Goal: Task Accomplishment & Management: Complete application form

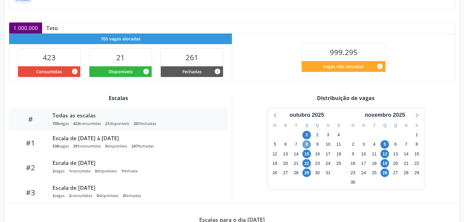
click at [305, 144] on span "8" at bounding box center [306, 145] width 9 height 9
click at [304, 144] on span "8" at bounding box center [306, 145] width 9 height 9
click at [305, 144] on span "8" at bounding box center [306, 145] width 9 height 9
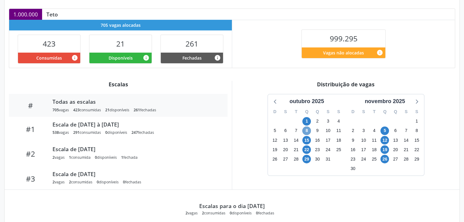
scroll to position [116, 0]
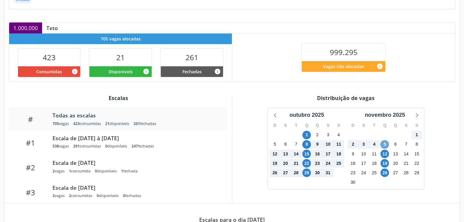
click at [386, 144] on span "5" at bounding box center [384, 145] width 9 height 9
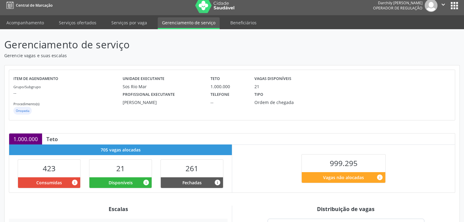
scroll to position [0, 0]
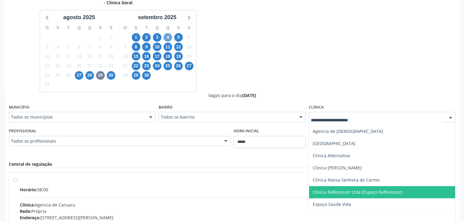
click at [166, 37] on span "4" at bounding box center [167, 37] width 9 height 9
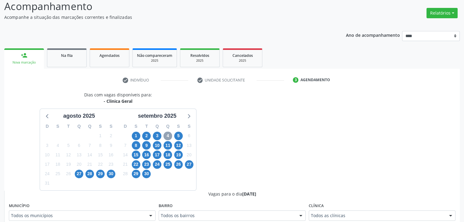
scroll to position [141, 0]
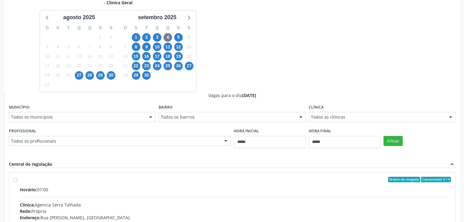
drag, startPoint x: 377, startPoint y: 128, endPoint x: 372, endPoint y: 120, distance: 9.4
click at [375, 127] on div "Hora final *****" at bounding box center [344, 138] width 72 height 22
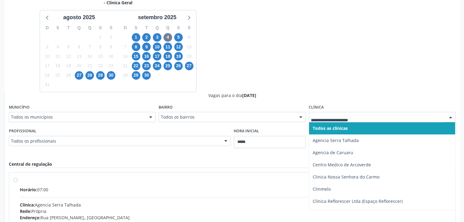
click at [372, 120] on div at bounding box center [381, 117] width 147 height 10
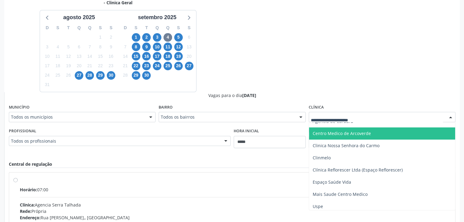
scroll to position [34, 0]
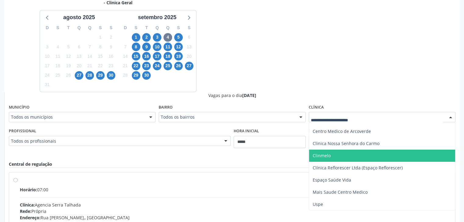
drag, startPoint x: 367, startPoint y: 160, endPoint x: 330, endPoint y: 198, distance: 52.6
click at [330, 197] on span "Mais Saude Centro Medico" at bounding box center [382, 193] width 146 height 12
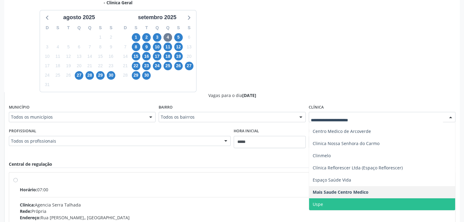
click at [358, 206] on span "Uspe" at bounding box center [382, 205] width 146 height 12
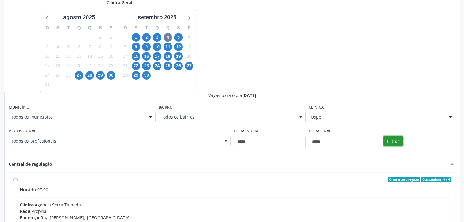
click at [388, 139] on button "Filtrar" at bounding box center [392, 141] width 19 height 10
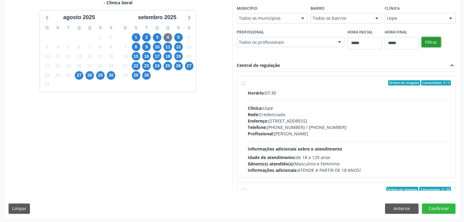
scroll to position [91, 0]
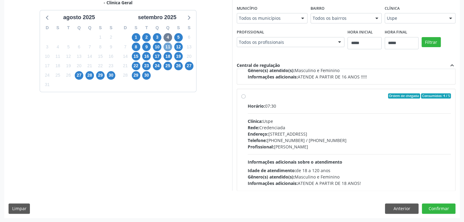
click at [171, 45] on span "11" at bounding box center [167, 47] width 9 height 9
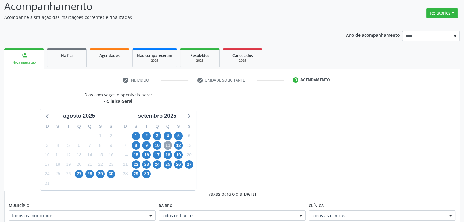
scroll to position [141, 0]
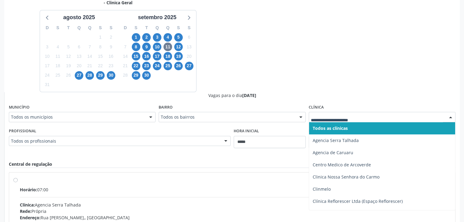
click at [443, 119] on div at bounding box center [381, 117] width 147 height 10
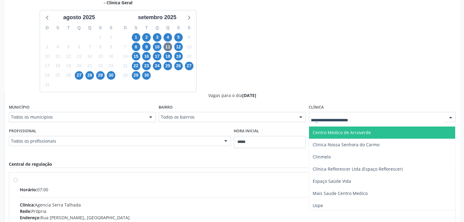
scroll to position [34, 0]
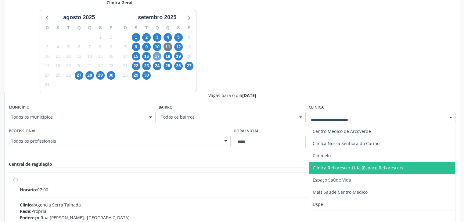
click at [158, 54] on span "17" at bounding box center [157, 56] width 9 height 9
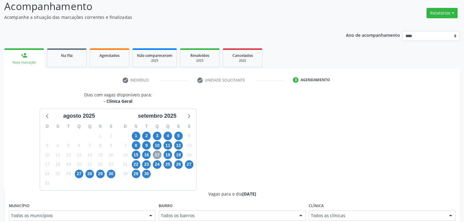
scroll to position [141, 0]
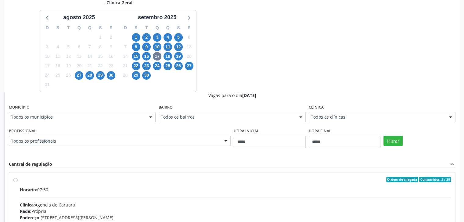
click at [430, 121] on div "Todos as clínicas" at bounding box center [381, 117] width 147 height 10
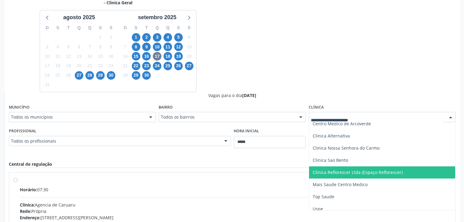
scroll to position [46, 0]
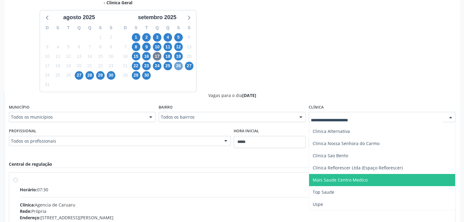
click at [177, 68] on span "26" at bounding box center [178, 66] width 9 height 9
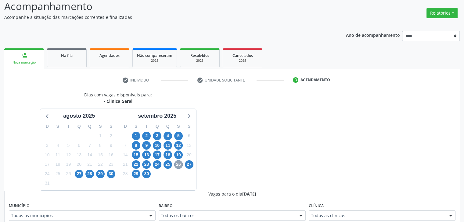
scroll to position [141, 0]
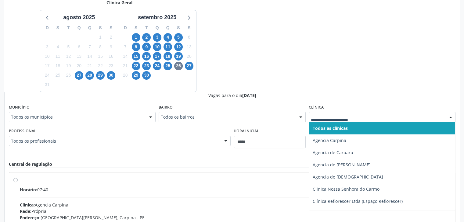
drag, startPoint x: 425, startPoint y: 119, endPoint x: 398, endPoint y: 121, distance: 27.5
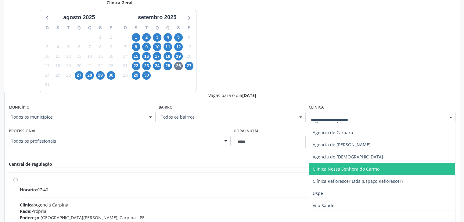
scroll to position [21, 0]
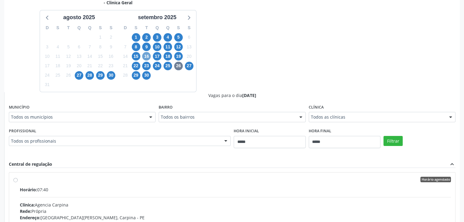
click at [151, 57] on div "16" at bounding box center [146, 56] width 11 height 9
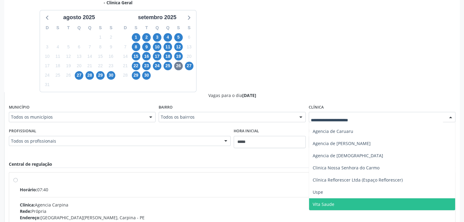
click at [338, 200] on span "Vita Saude" at bounding box center [382, 205] width 146 height 12
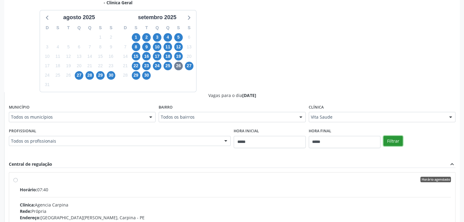
click at [390, 137] on button "Filtrar" at bounding box center [392, 141] width 19 height 10
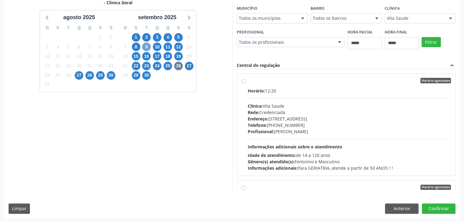
click at [144, 45] on span "9" at bounding box center [146, 47] width 9 height 9
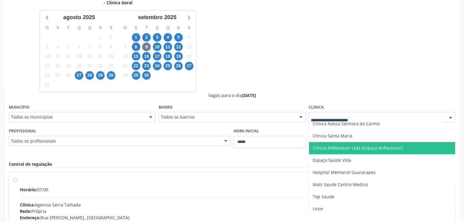
scroll to position [91, 0]
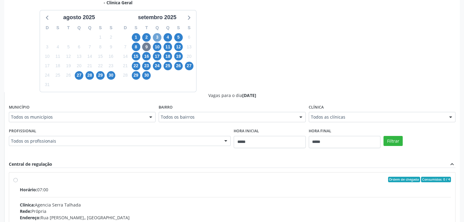
click at [156, 36] on span "3" at bounding box center [157, 37] width 9 height 9
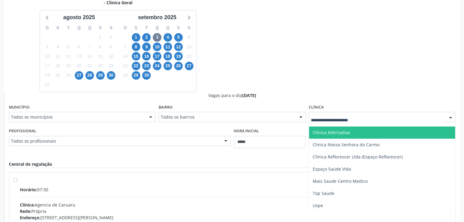
scroll to position [46, 0]
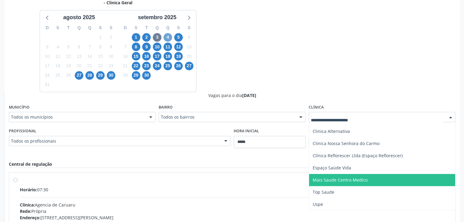
click at [165, 37] on span "4" at bounding box center [167, 37] width 9 height 9
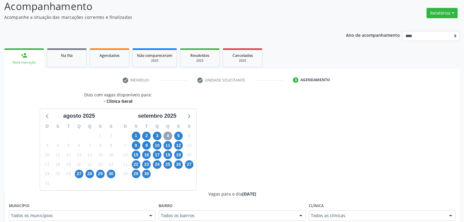
scroll to position [141, 0]
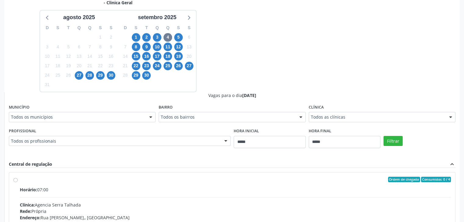
click at [368, 111] on div "Clínica Todos as clínicas Todos as clínicas Agencia Serra Talhada Agencia de Ca…" at bounding box center [381, 113] width 147 height 20
drag, startPoint x: 352, startPoint y: 114, endPoint x: 354, endPoint y: 119, distance: 5.4
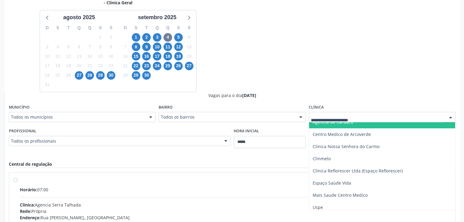
scroll to position [34, 0]
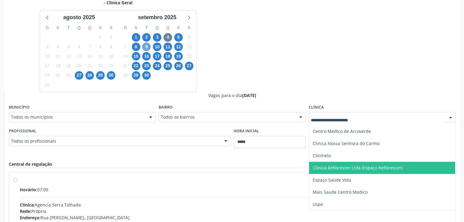
click at [145, 46] on span "9" at bounding box center [146, 47] width 9 height 9
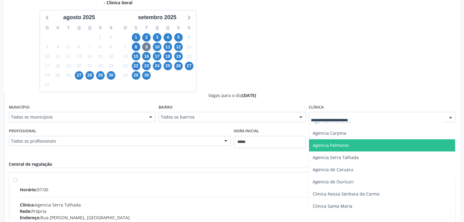
scroll to position [91, 0]
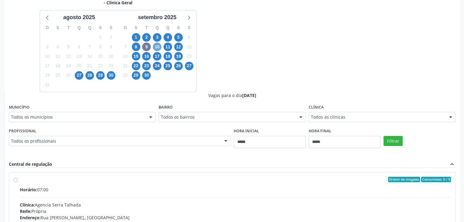
click at [158, 50] on span "10" at bounding box center [157, 47] width 9 height 9
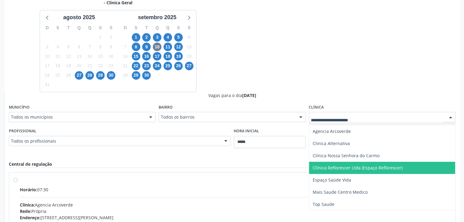
scroll to position [21, 0]
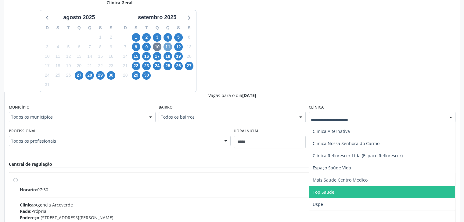
click at [170, 44] on span "11" at bounding box center [167, 47] width 9 height 9
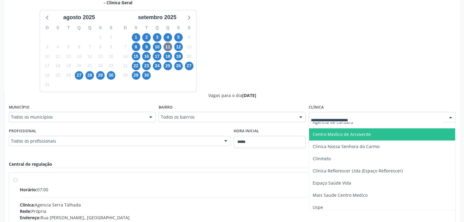
scroll to position [34, 0]
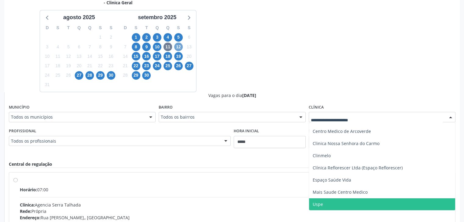
drag, startPoint x: 180, startPoint y: 48, endPoint x: 195, endPoint y: 58, distance: 17.4
click at [180, 48] on span "12" at bounding box center [178, 47] width 9 height 9
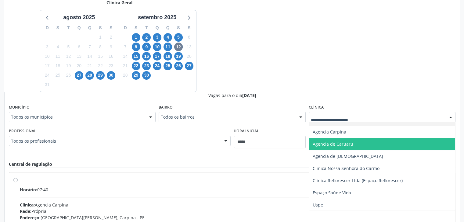
scroll to position [9, 0]
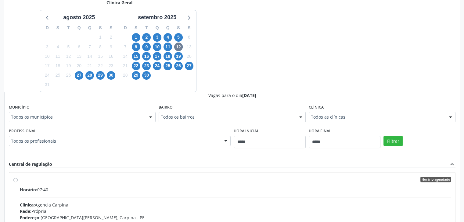
click at [150, 59] on div "16" at bounding box center [146, 56] width 9 height 9
click at [148, 55] on span "16" at bounding box center [146, 56] width 9 height 9
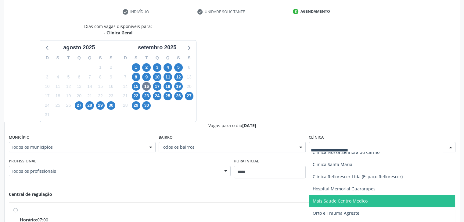
scroll to position [111, 0]
click at [159, 87] on span "17" at bounding box center [157, 87] width 9 height 9
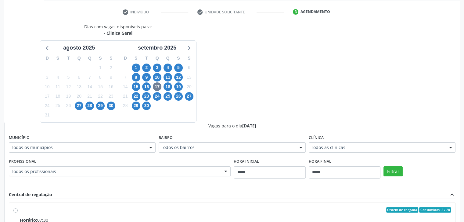
drag, startPoint x: 417, startPoint y: 142, endPoint x: 418, endPoint y: 149, distance: 7.2
click at [418, 145] on div "Todos as clínicas" at bounding box center [381, 148] width 147 height 10
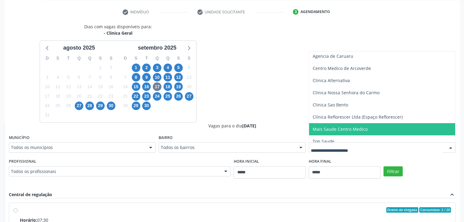
scroll to position [43, 0]
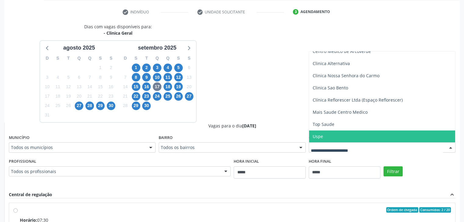
click at [172, 85] on div "18" at bounding box center [167, 86] width 11 height 9
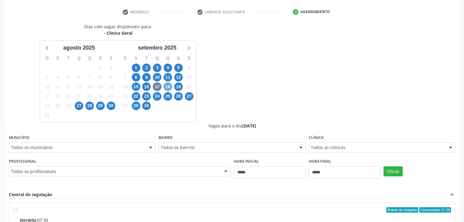
click at [169, 87] on span "18" at bounding box center [167, 87] width 9 height 9
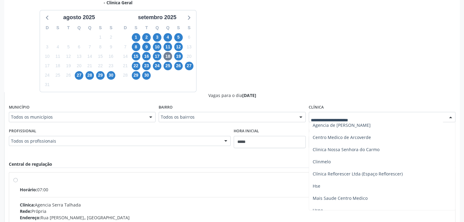
scroll to position [46, 0]
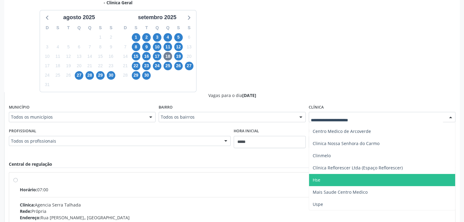
click at [341, 179] on span "Hse" at bounding box center [382, 180] width 146 height 12
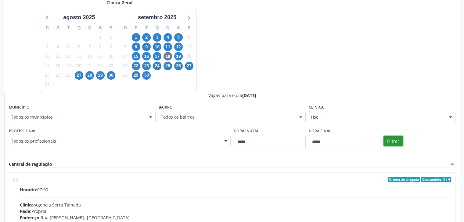
click at [394, 145] on button "Filtrar" at bounding box center [392, 141] width 19 height 10
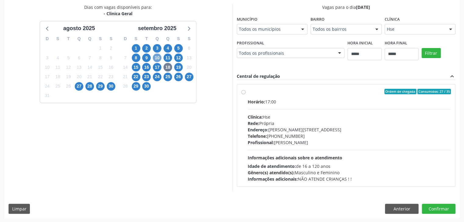
click at [157, 56] on span "10" at bounding box center [157, 58] width 9 height 9
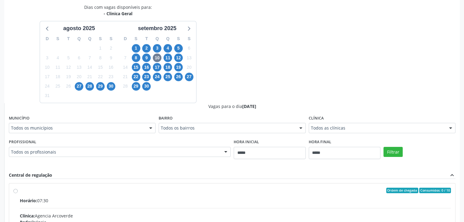
click at [421, 133] on div "Todos as clínicas" at bounding box center [381, 128] width 147 height 10
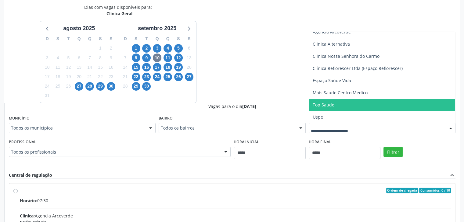
scroll to position [18, 0]
click at [169, 48] on span "4" at bounding box center [167, 48] width 9 height 9
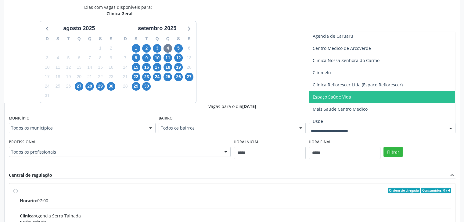
scroll to position [30, 0]
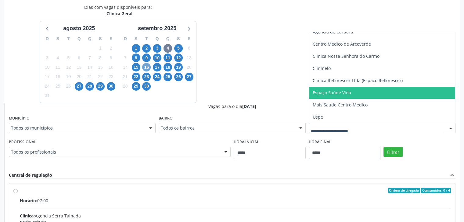
click at [150, 66] on span "16" at bounding box center [146, 67] width 9 height 9
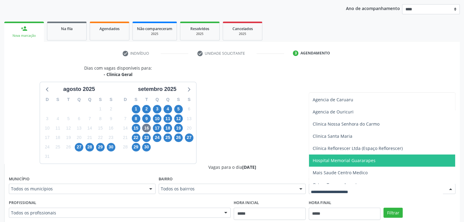
scroll to position [61, 0]
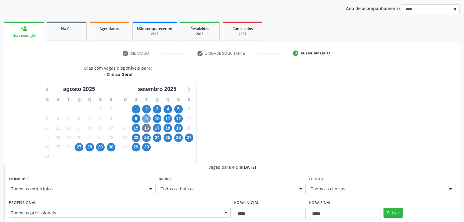
click at [146, 122] on span "9" at bounding box center [146, 119] width 9 height 9
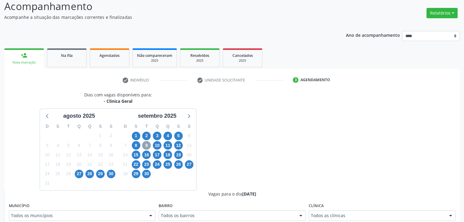
scroll to position [69, 0]
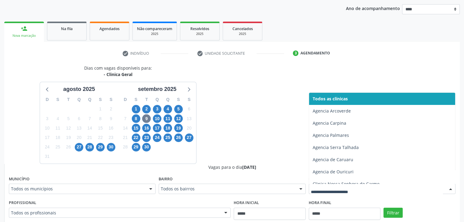
click at [421, 184] on div at bounding box center [381, 189] width 147 height 10
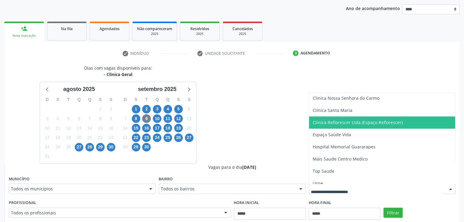
scroll to position [91, 0]
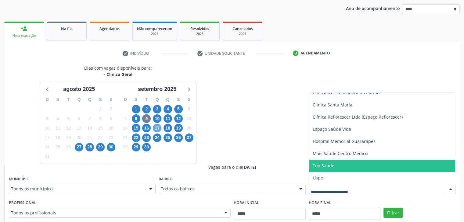
click at [156, 131] on span "17" at bounding box center [157, 128] width 9 height 9
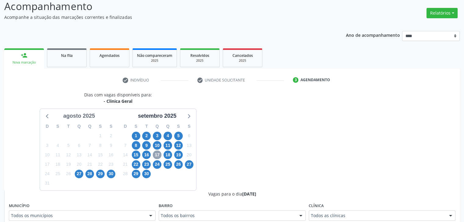
scroll to position [69, 0]
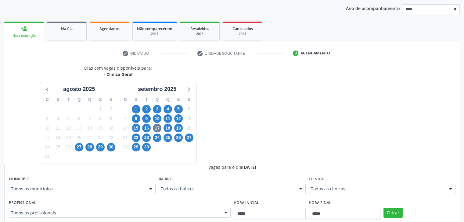
click at [346, 193] on div "Todos as clínicas" at bounding box center [381, 189] width 147 height 10
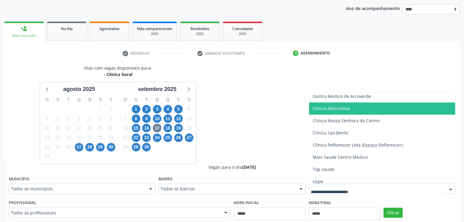
scroll to position [43, 0]
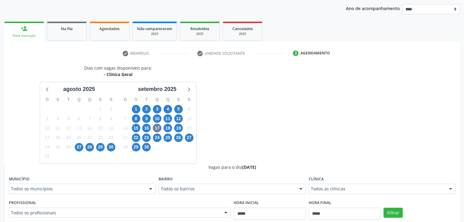
click at [150, 115] on div "9" at bounding box center [146, 118] width 9 height 9
click at [149, 118] on span "9" at bounding box center [146, 119] width 9 height 9
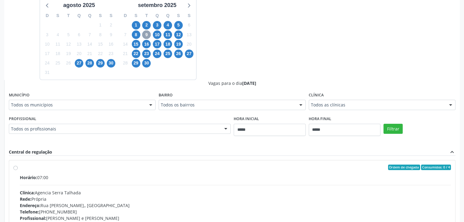
scroll to position [161, 0]
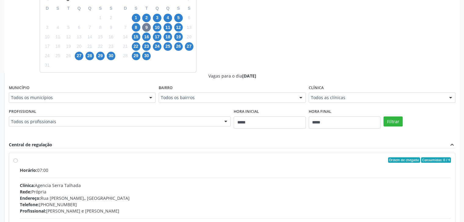
click at [402, 101] on div "Todos as clínicas" at bounding box center [381, 98] width 147 height 10
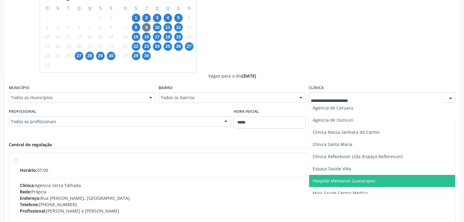
scroll to position [61, 0]
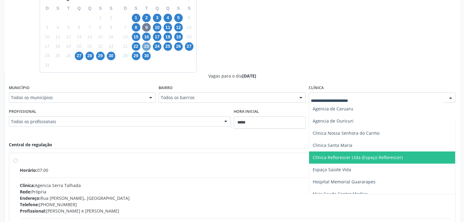
click at [148, 48] on span "23" at bounding box center [146, 46] width 9 height 9
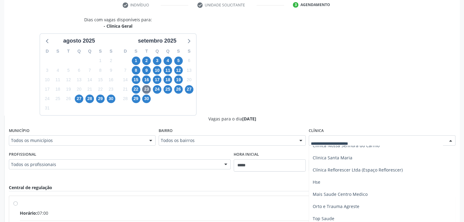
scroll to position [100, 0]
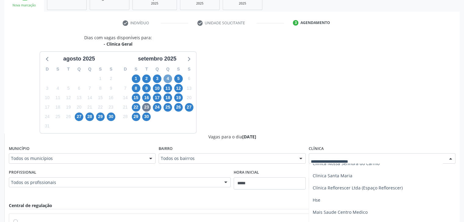
click at [166, 80] on span "4" at bounding box center [167, 79] width 9 height 9
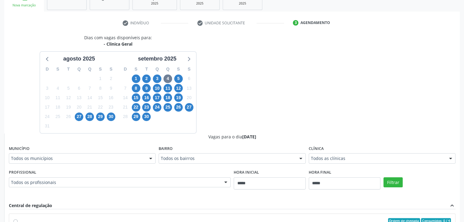
click at [404, 155] on div "Todos as clínicas" at bounding box center [381, 159] width 147 height 10
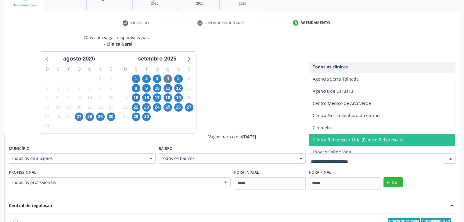
scroll to position [0, 0]
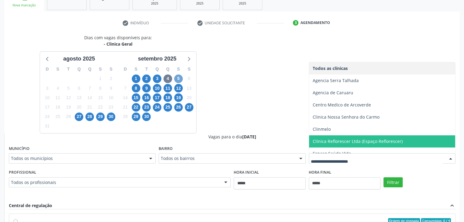
click at [181, 80] on span "5" at bounding box center [178, 79] width 9 height 9
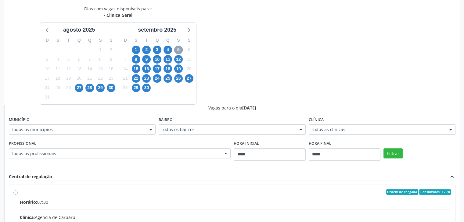
scroll to position [130, 0]
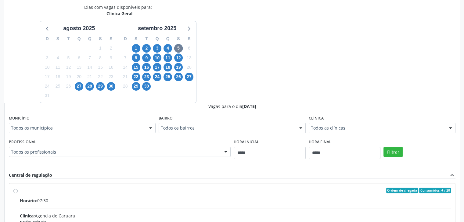
click at [412, 131] on div "Todos as clínicas" at bounding box center [381, 128] width 147 height 10
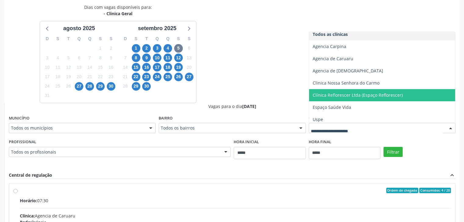
scroll to position [6, 0]
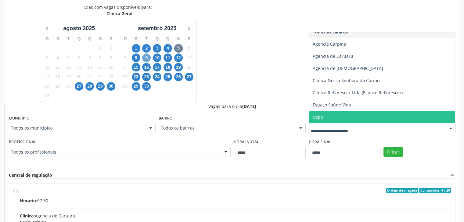
click at [149, 60] on span "9" at bounding box center [146, 58] width 9 height 9
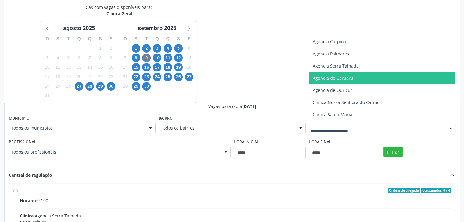
scroll to position [91, 0]
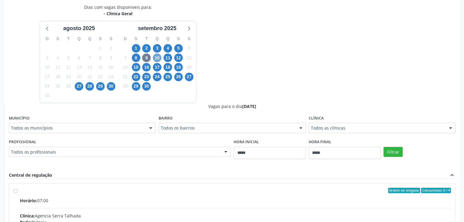
drag, startPoint x: 157, startPoint y: 56, endPoint x: 274, endPoint y: 90, distance: 122.1
click at [158, 57] on span "10" at bounding box center [157, 58] width 9 height 9
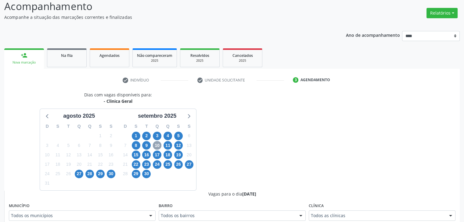
scroll to position [130, 0]
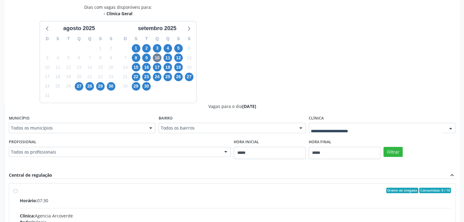
click at [403, 133] on div "Todos as clínicas Agencia Arcoverde Clinica Alternativa Clinica Nossa Senhora d…" at bounding box center [381, 128] width 147 height 10
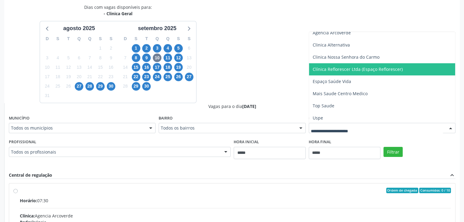
scroll to position [18, 0]
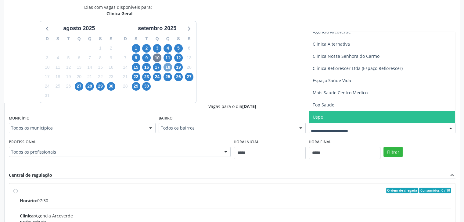
click at [164, 67] on span "18" at bounding box center [167, 67] width 9 height 9
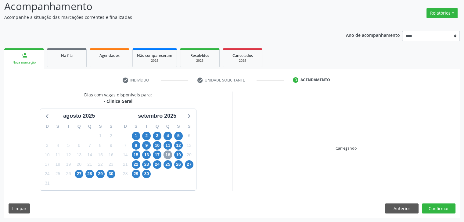
scroll to position [130, 0]
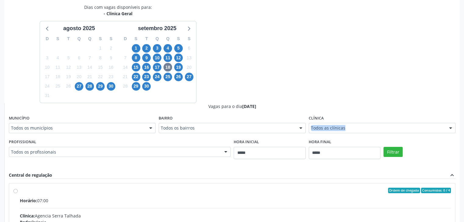
drag, startPoint x: 421, startPoint y: 121, endPoint x: 419, endPoint y: 128, distance: 7.1
click at [421, 126] on div "Clínica Todos as clínicas Todos as clínicas Agencia Serra Talhada Agencia de Ca…" at bounding box center [381, 124] width 147 height 20
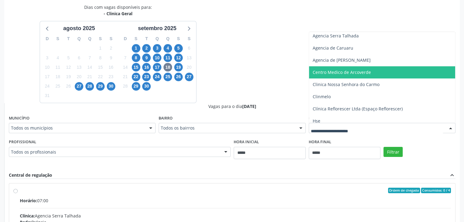
scroll to position [43, 0]
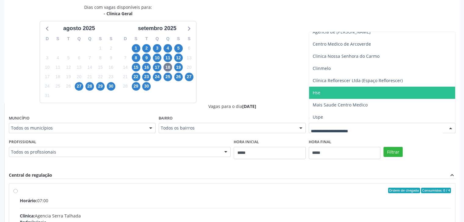
click at [348, 94] on span "Hse" at bounding box center [382, 93] width 146 height 12
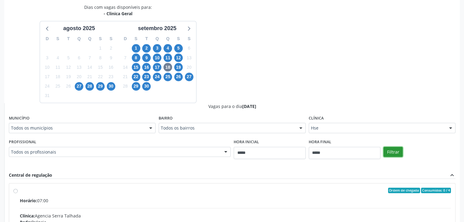
click at [395, 150] on button "Filtrar" at bounding box center [392, 152] width 19 height 10
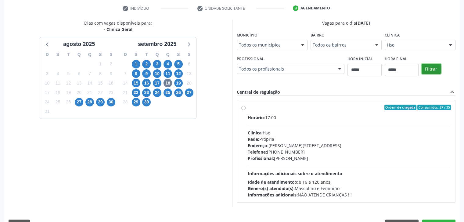
scroll to position [100, 0]
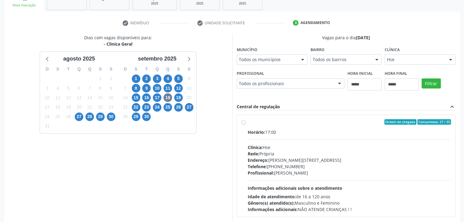
click at [101, 121] on div "29" at bounding box center [100, 116] width 9 height 9
click at [101, 116] on span "29" at bounding box center [100, 117] width 9 height 9
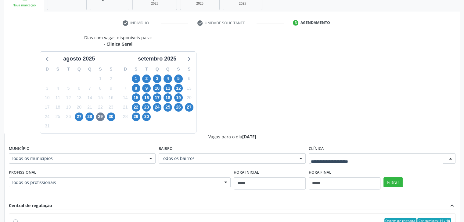
drag, startPoint x: 428, startPoint y: 159, endPoint x: 426, endPoint y: 153, distance: 6.6
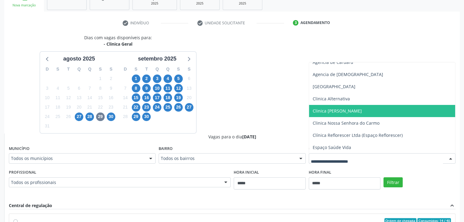
scroll to position [18, 0]
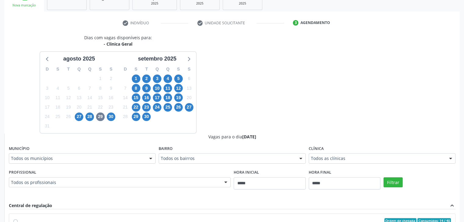
click at [170, 73] on div "Q" at bounding box center [167, 69] width 11 height 9
drag, startPoint x: 171, startPoint y: 75, endPoint x: 172, endPoint y: 81, distance: 5.9
click at [170, 79] on div "4" at bounding box center [167, 78] width 9 height 9
click at [169, 79] on span "4" at bounding box center [167, 79] width 9 height 9
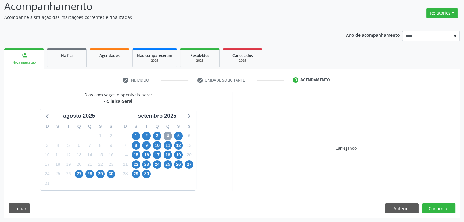
scroll to position [100, 0]
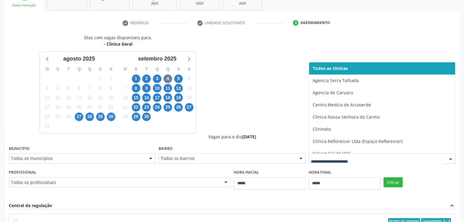
drag, startPoint x: 396, startPoint y: 161, endPoint x: 350, endPoint y: 154, distance: 46.6
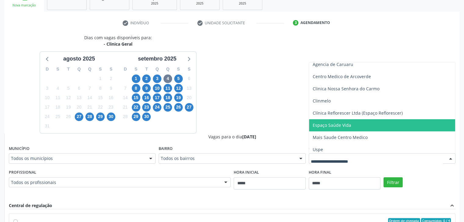
scroll to position [30, 0]
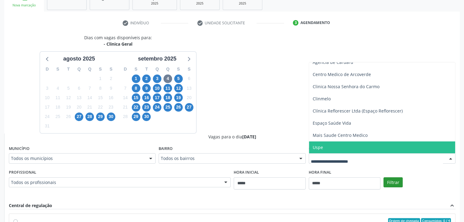
drag, startPoint x: 346, startPoint y: 151, endPoint x: 399, endPoint y: 183, distance: 62.3
click at [348, 153] on span "Uspe" at bounding box center [382, 148] width 146 height 12
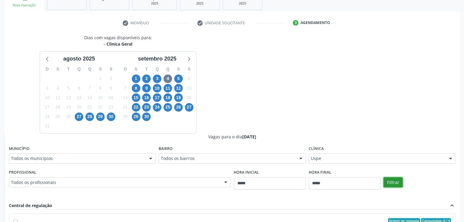
click at [400, 184] on button "Filtrar" at bounding box center [392, 183] width 19 height 10
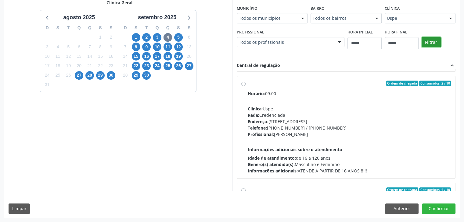
scroll to position [731, 0]
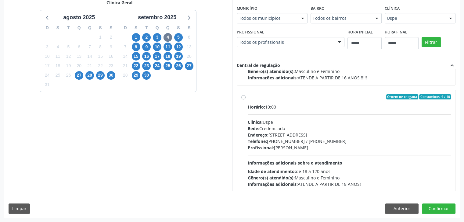
click at [257, 115] on hr at bounding box center [348, 115] width 203 height 0
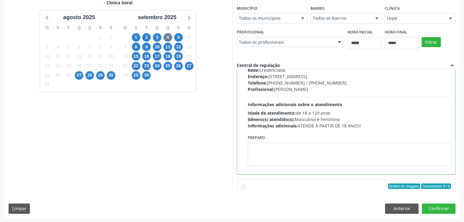
scroll to position [792, 0]
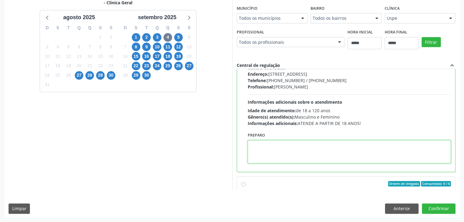
click at [299, 147] on textarea at bounding box center [348, 152] width 203 height 23
paste textarea "**********"
type textarea "**********"
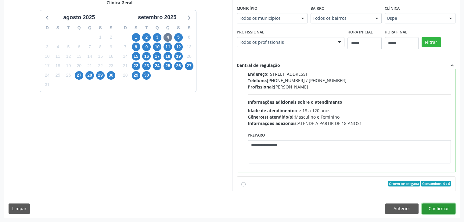
click at [447, 211] on button "Confirmar" at bounding box center [439, 209] width 34 height 10
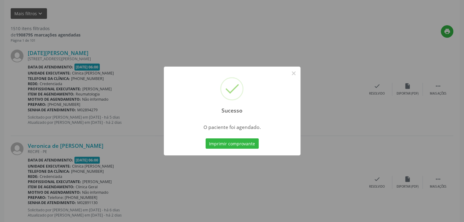
scroll to position [0, 0]
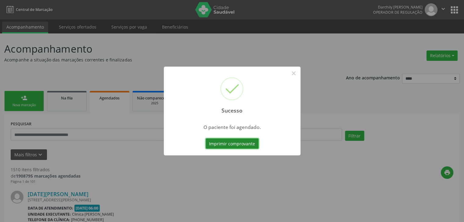
click at [226, 145] on button "Imprimir comprovante" at bounding box center [231, 144] width 53 height 10
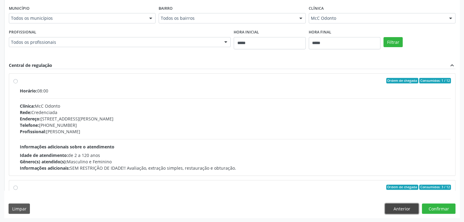
click at [401, 211] on button "Anterior" at bounding box center [402, 209] width 34 height 10
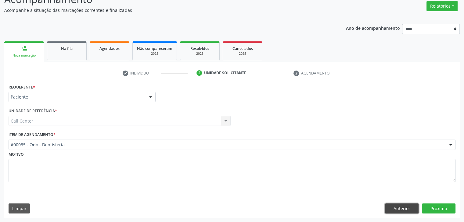
click at [408, 208] on button "Anterior" at bounding box center [402, 209] width 34 height 10
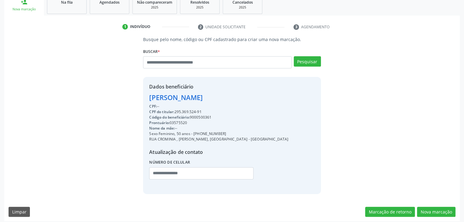
scroll to position [99, 0]
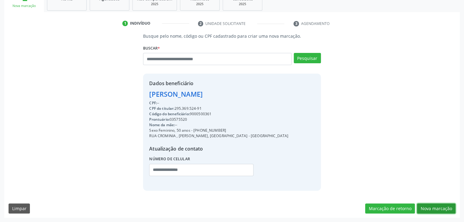
click at [421, 206] on button "Nova marcação" at bounding box center [436, 209] width 38 height 10
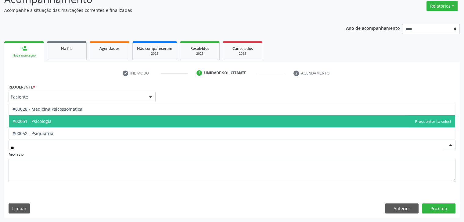
click at [69, 121] on span "#00051 - Psicologia" at bounding box center [232, 122] width 446 height 12
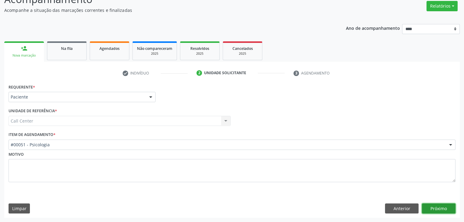
click at [436, 212] on button "Próximo" at bounding box center [439, 209] width 34 height 10
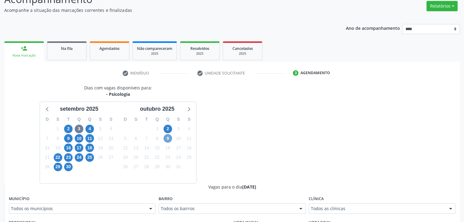
click at [165, 138] on span "9" at bounding box center [167, 138] width 9 height 9
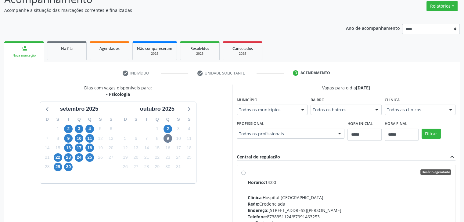
click at [432, 106] on div "Todos as clínicas" at bounding box center [419, 110] width 71 height 10
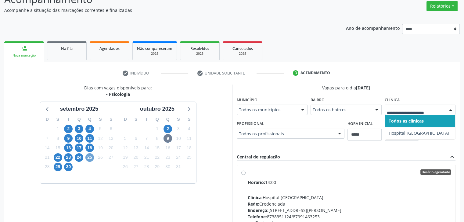
click at [93, 159] on span "25" at bounding box center [89, 158] width 9 height 9
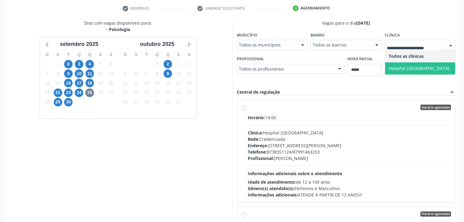
scroll to position [141, 0]
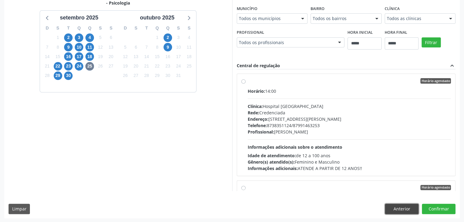
drag, startPoint x: 401, startPoint y: 208, endPoint x: 406, endPoint y: 210, distance: 5.5
click at [406, 210] on button "Anterior" at bounding box center [402, 209] width 34 height 10
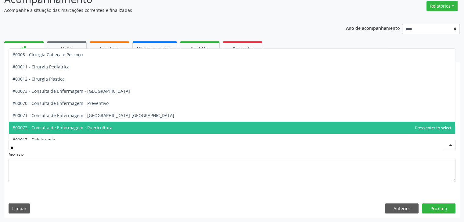
type input "**"
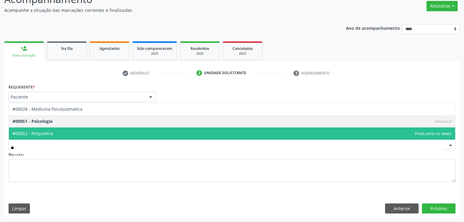
click at [103, 135] on span "#00052 - Psiquiatria" at bounding box center [232, 134] width 446 height 12
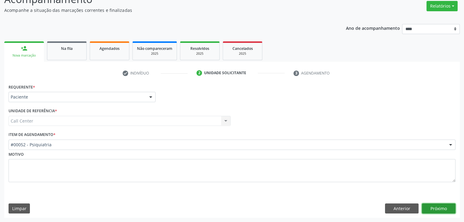
click at [444, 209] on button "Próximo" at bounding box center [439, 209] width 34 height 10
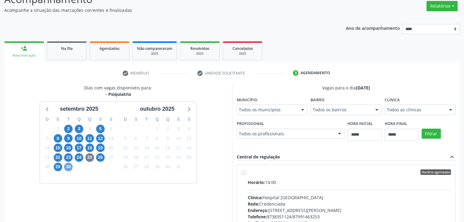
click at [72, 167] on span "30" at bounding box center [68, 167] width 9 height 9
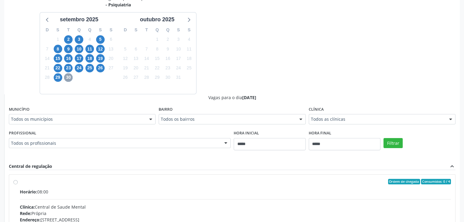
scroll to position [141, 0]
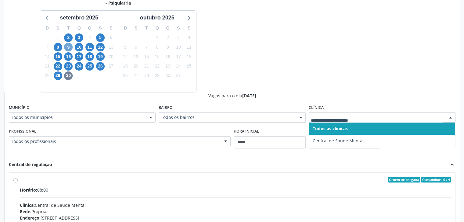
click at [70, 49] on span "9" at bounding box center [68, 47] width 9 height 9
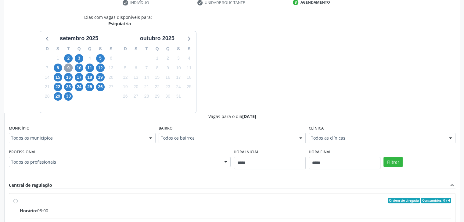
scroll to position [119, 0]
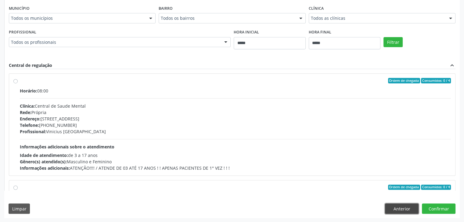
click at [401, 209] on button "Anterior" at bounding box center [402, 209] width 34 height 10
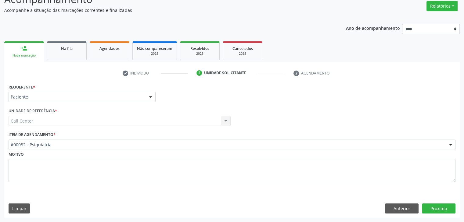
scroll to position [50, 0]
click at [401, 209] on button "Anterior" at bounding box center [402, 209] width 34 height 10
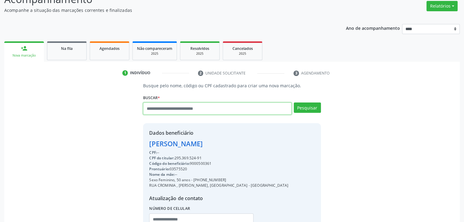
click at [217, 109] on input "text" at bounding box center [217, 109] width 148 height 12
type input "**********"
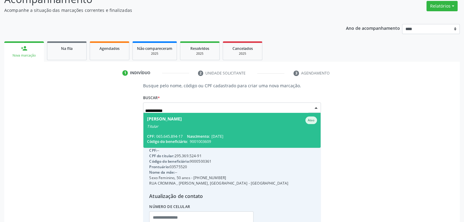
click at [184, 138] on div "CPF: 065.645.894-17 Nascimento: 03/08/1988" at bounding box center [231, 136] width 169 height 5
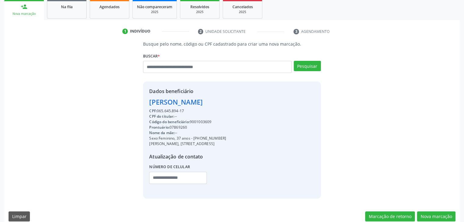
scroll to position [99, 0]
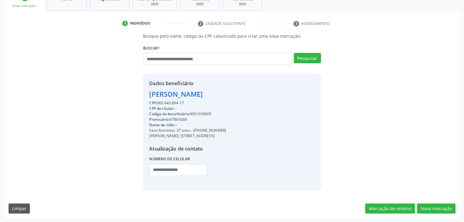
click at [202, 110] on div "CPF do titular: --" at bounding box center [187, 108] width 77 height 5
click at [204, 114] on div "Código do beneficiário: 9001003609" at bounding box center [187, 114] width 77 height 5
copy div "9001003609"
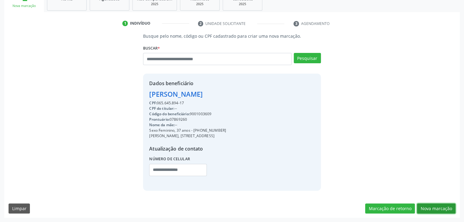
click at [440, 211] on button "Nova marcação" at bounding box center [436, 209] width 38 height 10
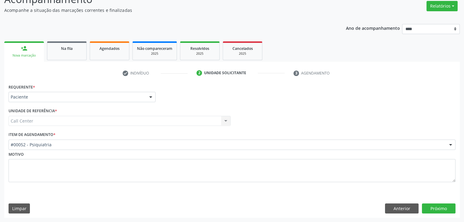
scroll to position [50, 0]
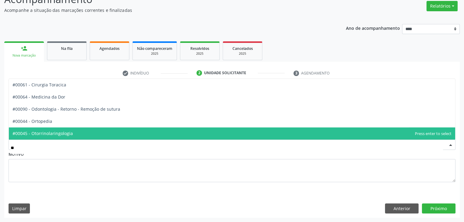
type input "***"
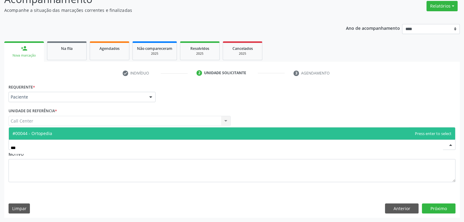
click at [82, 130] on span "#00044 - Ortopedia" at bounding box center [232, 134] width 446 height 12
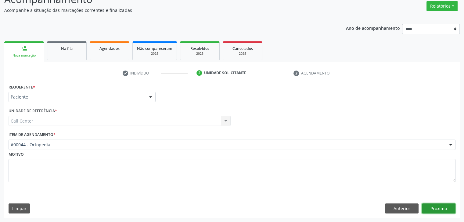
click at [437, 210] on button "Próximo" at bounding box center [439, 209] width 34 height 10
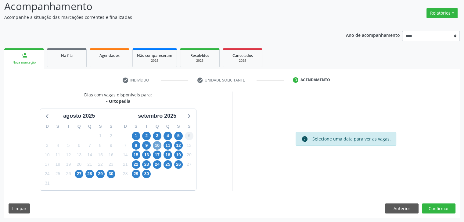
drag, startPoint x: 161, startPoint y: 148, endPoint x: 187, endPoint y: 136, distance: 28.8
click at [162, 149] on div "D S T Q Q S S 31 1 2 3 4 5 6 7 8 9 10 11 12 13 14 15 16 17 18 19 20 21 22 23 24…" at bounding box center [157, 155] width 78 height 70
click at [160, 144] on span "10" at bounding box center [157, 145] width 9 height 9
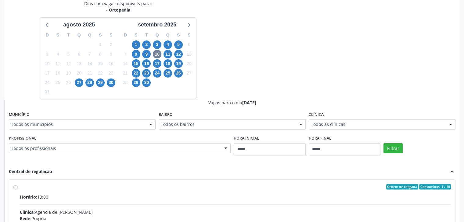
drag, startPoint x: 397, startPoint y: 122, endPoint x: 400, endPoint y: 125, distance: 3.9
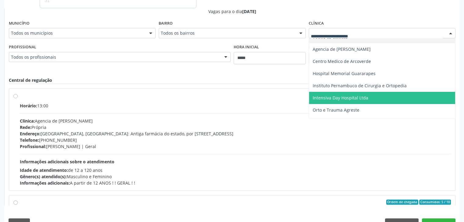
scroll to position [17, 0]
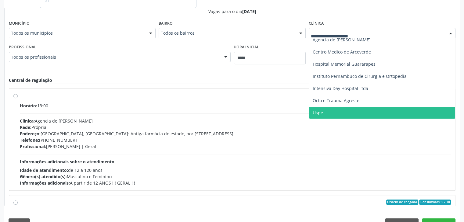
click at [335, 114] on span "Uspe" at bounding box center [382, 113] width 146 height 12
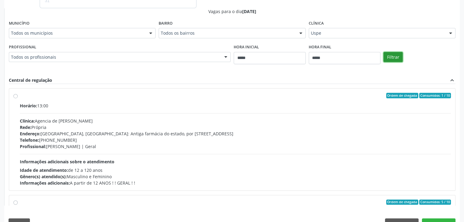
click at [391, 58] on button "Filtrar" at bounding box center [392, 57] width 19 height 10
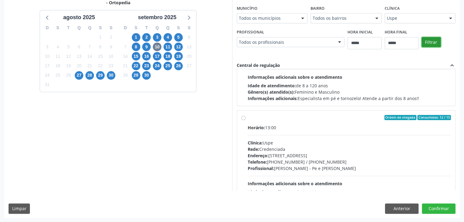
scroll to position [518, 0]
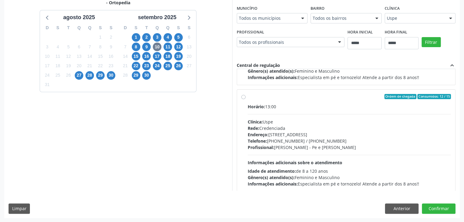
click at [319, 125] on div "Rede: Credenciada" at bounding box center [348, 128] width 203 height 6
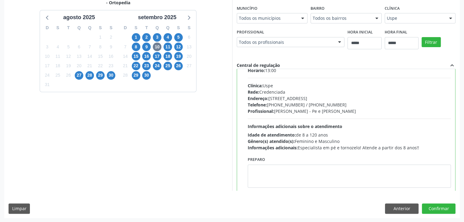
scroll to position [610, 0]
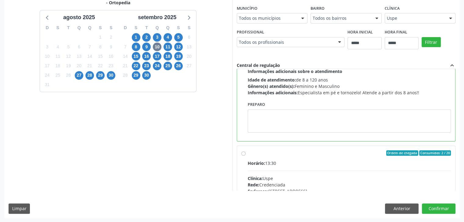
click at [280, 105] on div "Preparo" at bounding box center [348, 116] width 203 height 33
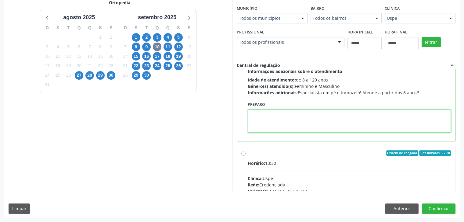
click at [283, 114] on textarea at bounding box center [348, 121] width 203 height 23
paste textarea "**********"
type textarea "**********"
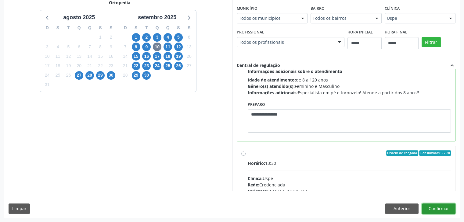
click at [440, 210] on button "Confirmar" at bounding box center [439, 209] width 34 height 10
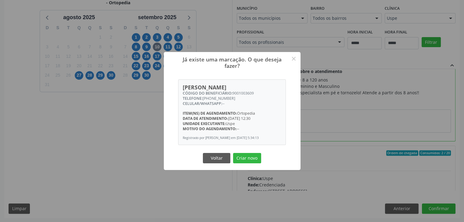
drag, startPoint x: 259, startPoint y: 160, endPoint x: 261, endPoint y: 173, distance: 12.6
click at [261, 160] on div "Voltar Criar novo" at bounding box center [231, 158] width 61 height 13
click at [257, 159] on button "Criar novo" at bounding box center [247, 158] width 28 height 10
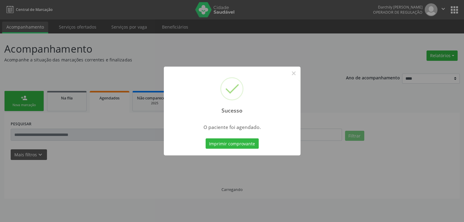
scroll to position [0, 0]
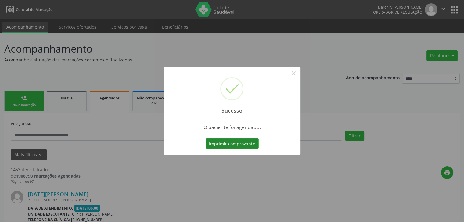
click at [249, 143] on button "Imprimir comprovante" at bounding box center [231, 144] width 53 height 10
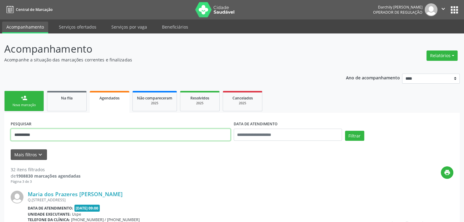
click at [183, 137] on input "**********" at bounding box center [121, 135] width 220 height 12
paste input "text"
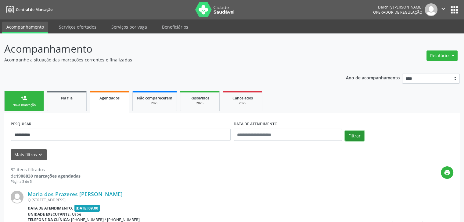
drag, startPoint x: 350, startPoint y: 131, endPoint x: 358, endPoint y: 141, distance: 12.1
click at [351, 132] on button "Filtrar" at bounding box center [354, 136] width 19 height 10
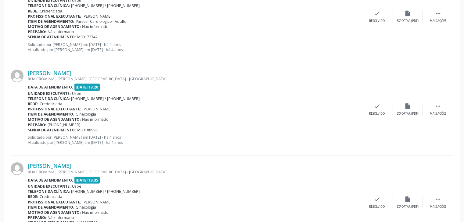
scroll to position [1385, 0]
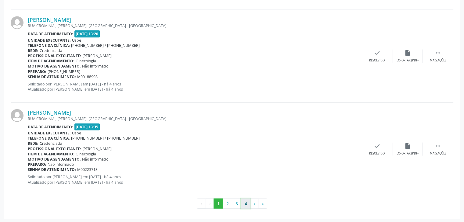
click at [244, 200] on button "4" at bounding box center [245, 204] width 9 height 10
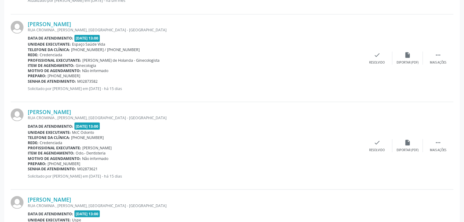
scroll to position [1183, 0]
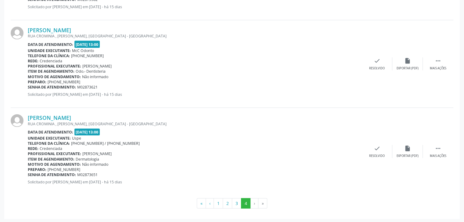
drag, startPoint x: 341, startPoint y: 132, endPoint x: 282, endPoint y: 170, distance: 70.4
click at [282, 170] on div "Preparo: +55 81 98703-3701" at bounding box center [195, 169] width 334 height 5
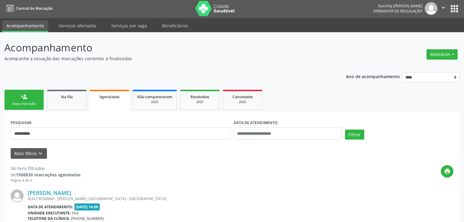
scroll to position [0, 0]
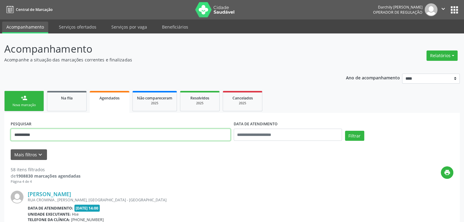
click at [208, 131] on input "**********" at bounding box center [121, 135] width 220 height 12
paste input "text"
type input "**********"
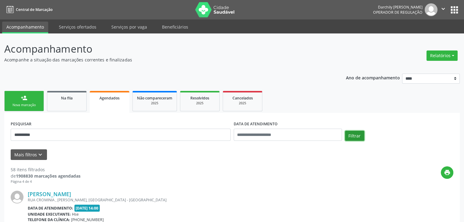
click at [348, 136] on button "Filtrar" at bounding box center [354, 136] width 19 height 10
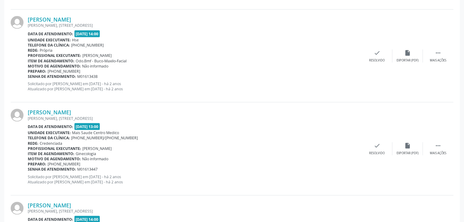
scroll to position [1385, 0]
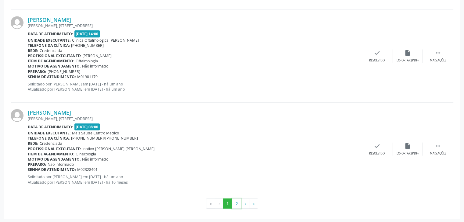
click at [234, 207] on button "2" at bounding box center [236, 204] width 9 height 10
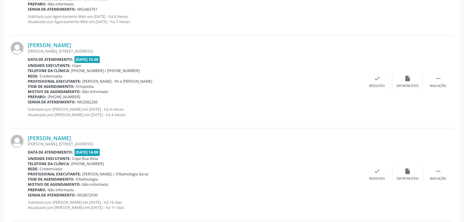
scroll to position [455, 0]
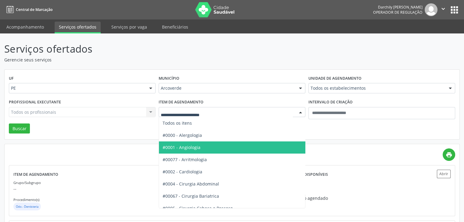
click at [244, 116] on div at bounding box center [231, 112] width 147 height 10
type input "**"
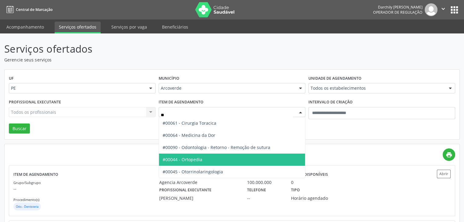
click at [202, 159] on span "#00044 - Ortopedia" at bounding box center [232, 160] width 146 height 12
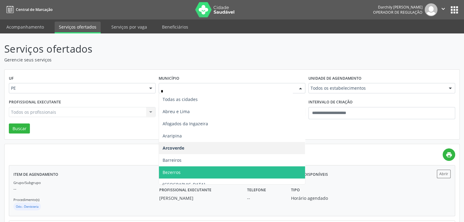
type input "**"
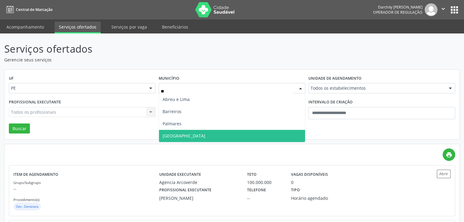
click at [230, 137] on span "[GEOGRAPHIC_DATA]" at bounding box center [232, 136] width 146 height 12
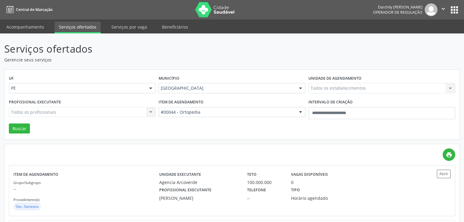
click at [360, 85] on div "Todos os estabelecimentos Todos os estabelecimentos Agencia Arcoverde [GEOGRAPH…" at bounding box center [381, 88] width 147 height 10
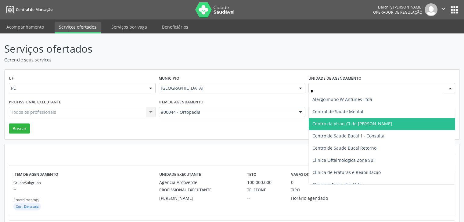
type input "**"
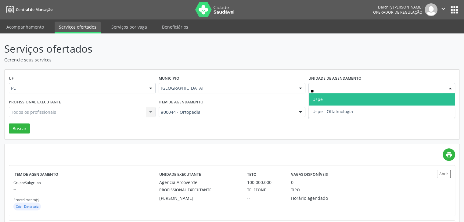
drag, startPoint x: 361, startPoint y: 101, endPoint x: 337, endPoint y: 111, distance: 25.3
click at [356, 103] on span "Uspe" at bounding box center [381, 100] width 146 height 12
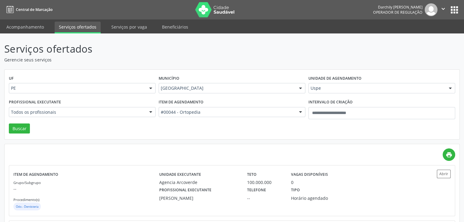
click at [118, 118] on div "Profissional executante Todos os profissionais Todos os profissionais Aderaldo …" at bounding box center [82, 111] width 150 height 26
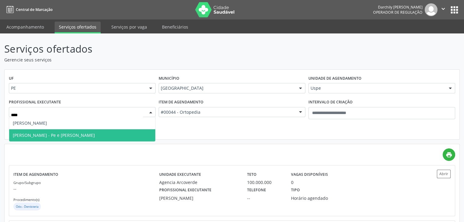
type input "*****"
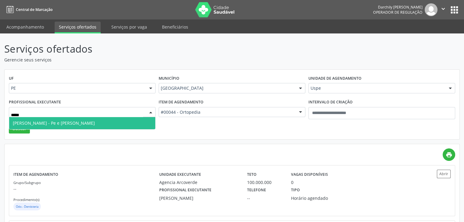
drag, startPoint x: 79, startPoint y: 124, endPoint x: 56, endPoint y: 129, distance: 23.7
click at [77, 125] on span "[PERSON_NAME] - Pe e [PERSON_NAME]" at bounding box center [54, 123] width 82 height 6
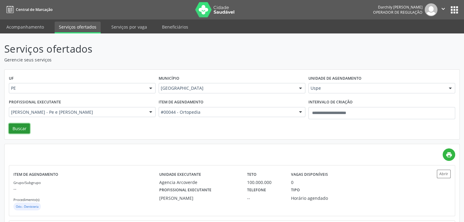
click at [21, 131] on button "Buscar" at bounding box center [19, 129] width 21 height 10
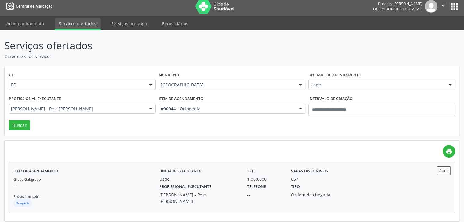
scroll to position [7, 0]
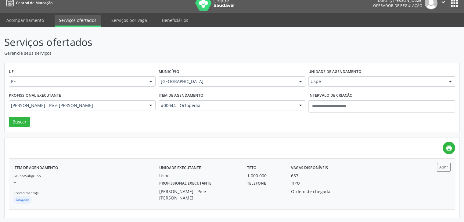
click at [201, 166] on div "Unidade executante [GEOGRAPHIC_DATA]" at bounding box center [199, 171] width 88 height 16
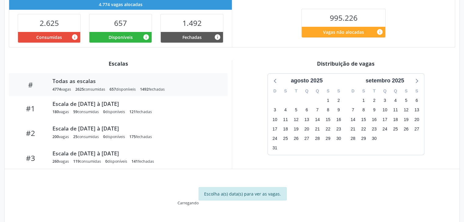
scroll to position [163, 0]
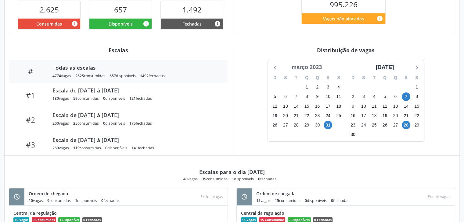
click at [311, 70] on div "março 2023" at bounding box center [306, 67] width 35 height 8
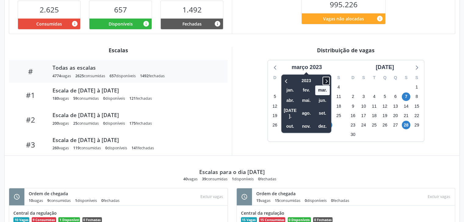
click at [324, 80] on icon at bounding box center [326, 80] width 6 height 7
click at [289, 80] on icon at bounding box center [286, 80] width 6 height 7
click at [304, 109] on span "ago." at bounding box center [306, 113] width 15 height 9
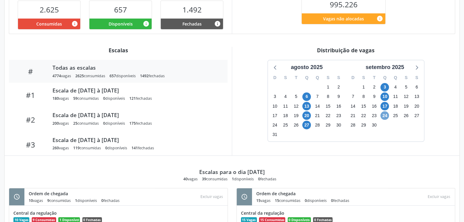
click at [383, 116] on span "24" at bounding box center [384, 116] width 9 height 9
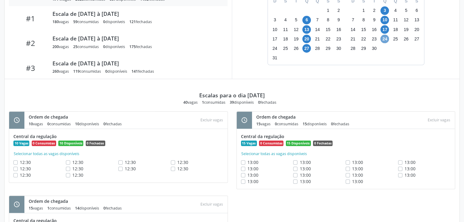
scroll to position [188, 0]
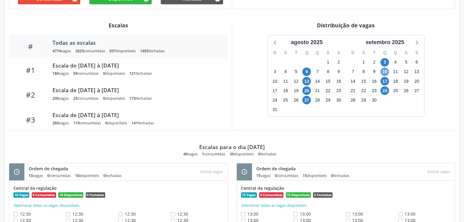
click at [386, 73] on span "10" at bounding box center [384, 72] width 9 height 9
click at [383, 62] on span "3" at bounding box center [384, 62] width 9 height 9
click at [386, 73] on span "10" at bounding box center [384, 72] width 9 height 9
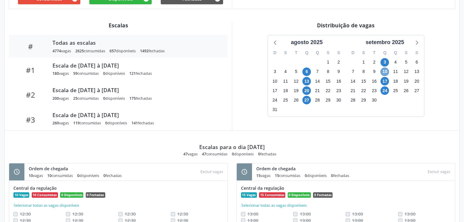
click at [386, 73] on span "10" at bounding box center [384, 72] width 9 height 9
click at [384, 82] on span "17" at bounding box center [384, 81] width 9 height 9
click at [385, 83] on span "17" at bounding box center [384, 81] width 9 height 9
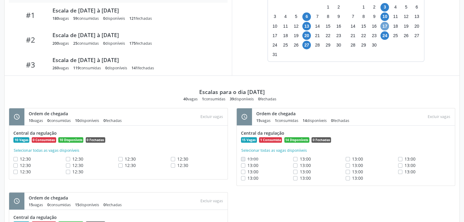
scroll to position [310, 0]
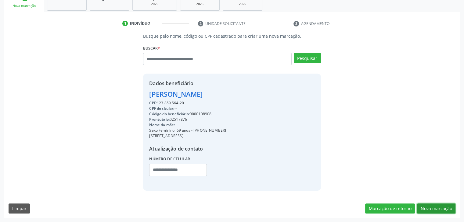
drag, startPoint x: 440, startPoint y: 210, endPoint x: 430, endPoint y: 209, distance: 9.2
click at [440, 210] on button "Nova marcação" at bounding box center [436, 209] width 38 height 10
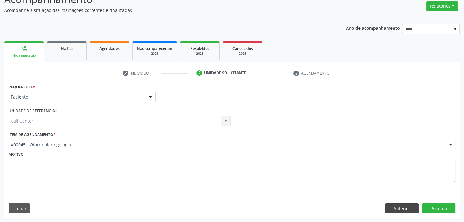
scroll to position [50, 0]
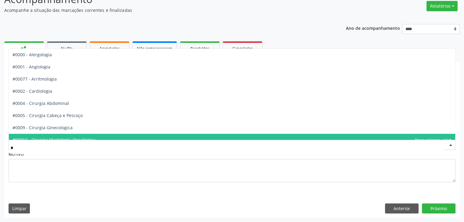
type input "**"
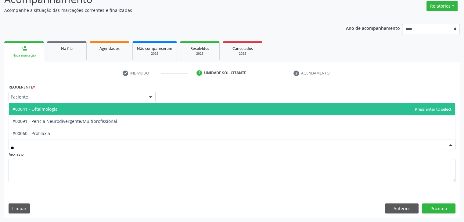
click at [73, 113] on span "#00041 - Oftalmologia" at bounding box center [232, 109] width 446 height 12
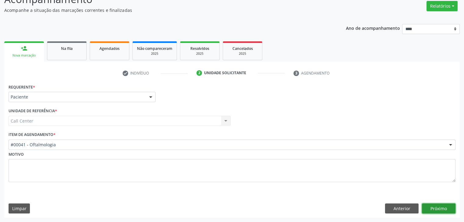
click at [439, 209] on button "Próximo" at bounding box center [439, 209] width 34 height 10
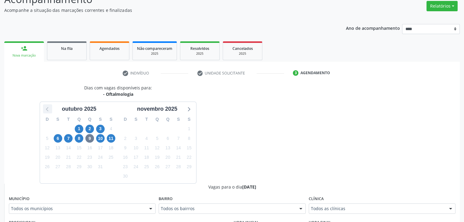
click at [43, 110] on div at bounding box center [47, 109] width 9 height 9
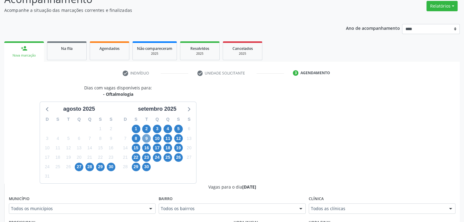
click at [148, 141] on span "9" at bounding box center [146, 138] width 9 height 9
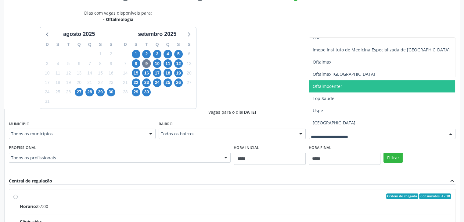
scroll to position [141, 0]
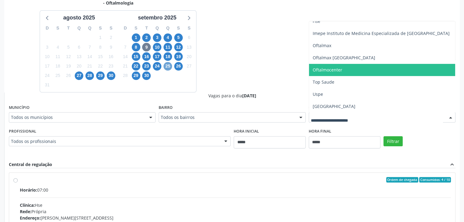
click at [169, 66] on span "25" at bounding box center [167, 66] width 9 height 9
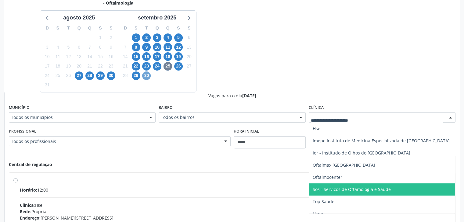
click at [147, 75] on span "30" at bounding box center [146, 76] width 9 height 9
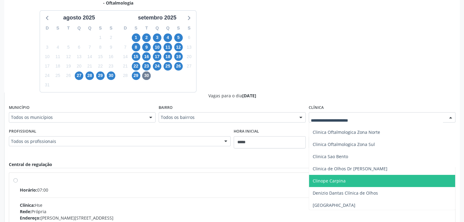
scroll to position [4, 0]
